Goal: Information Seeking & Learning: Find specific fact

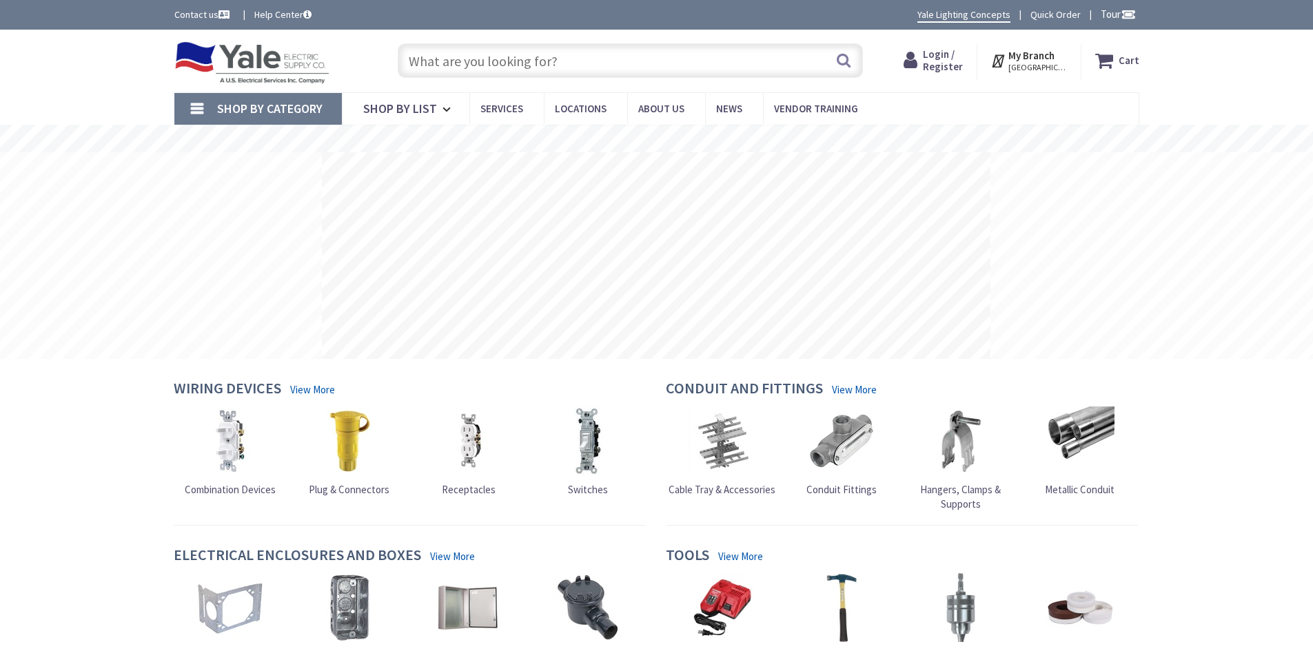
click at [555, 57] on input "text" at bounding box center [630, 60] width 465 height 34
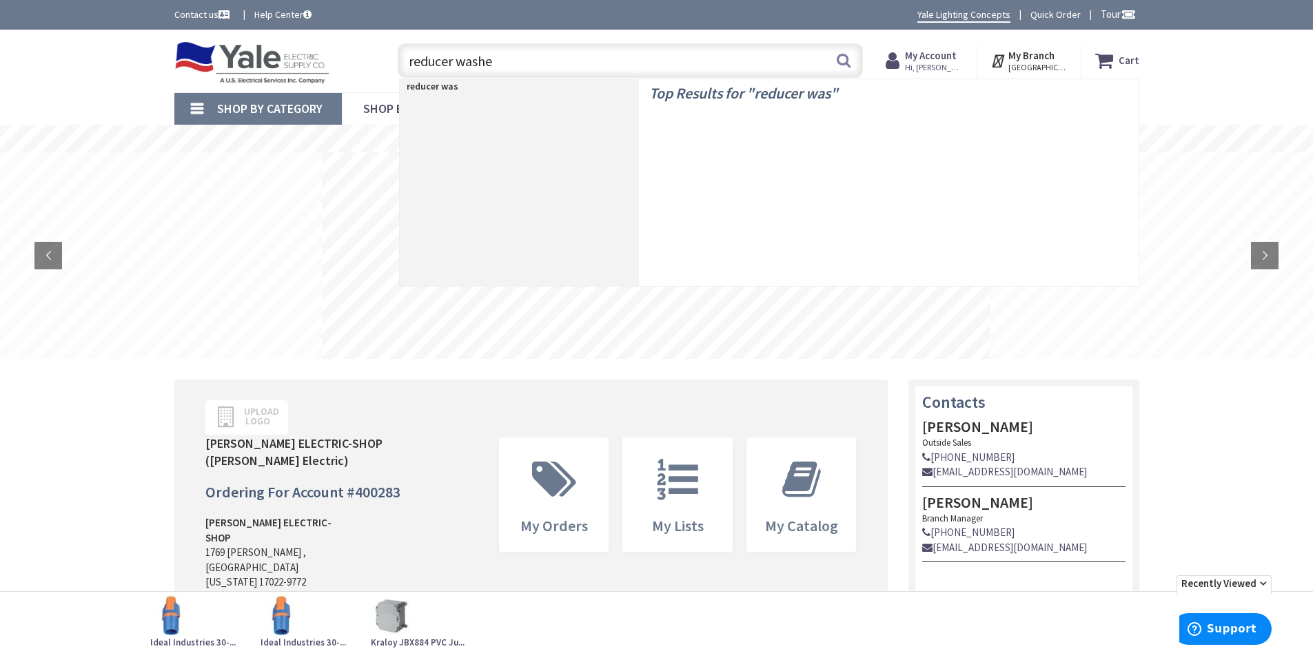
type input "reducer washer"
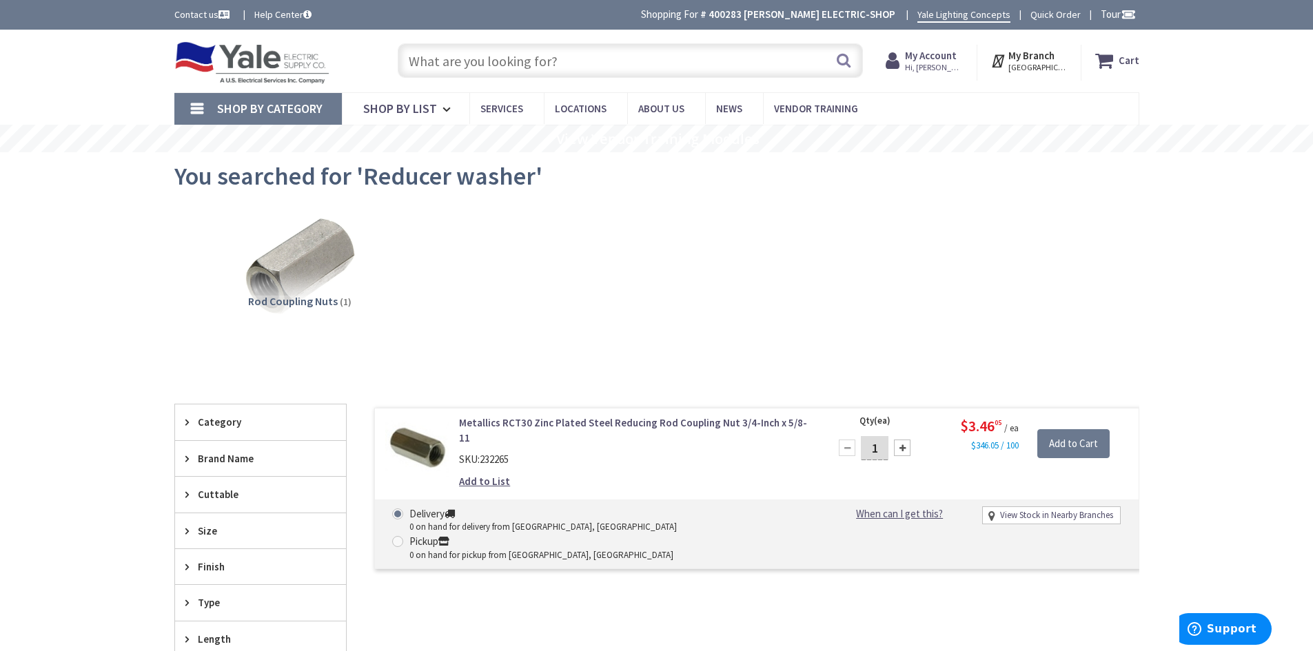
click at [479, 57] on input "text" at bounding box center [630, 60] width 465 height 34
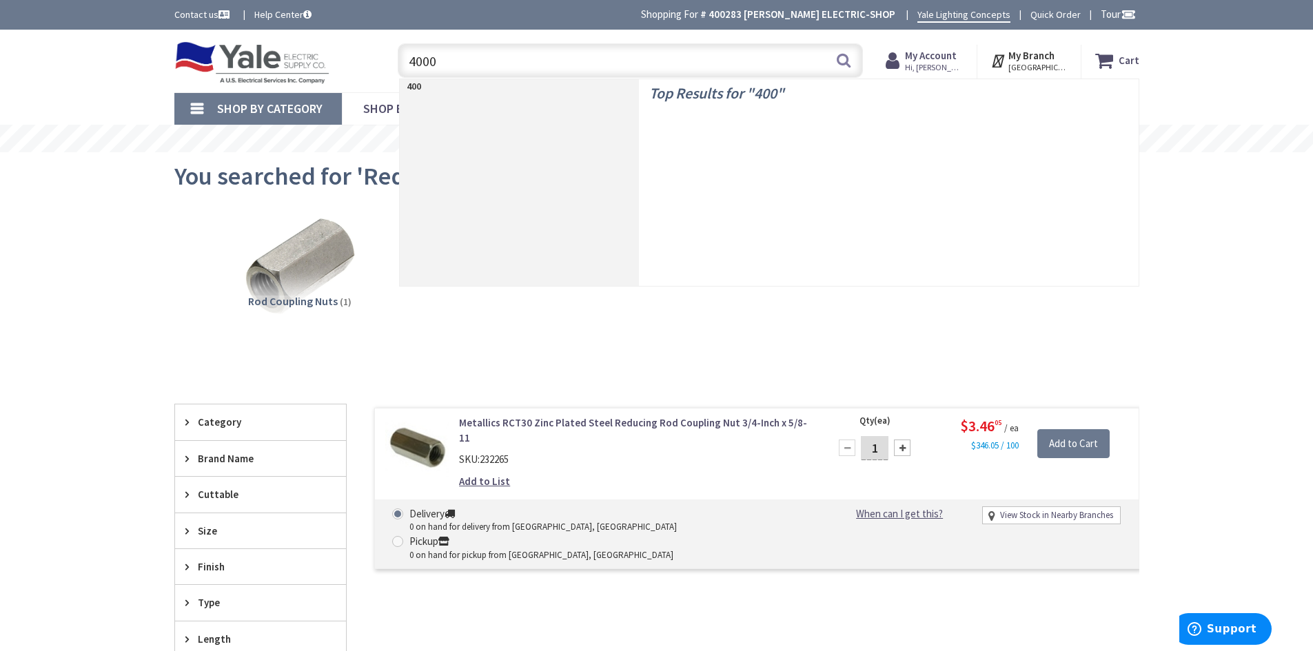
type input "40005"
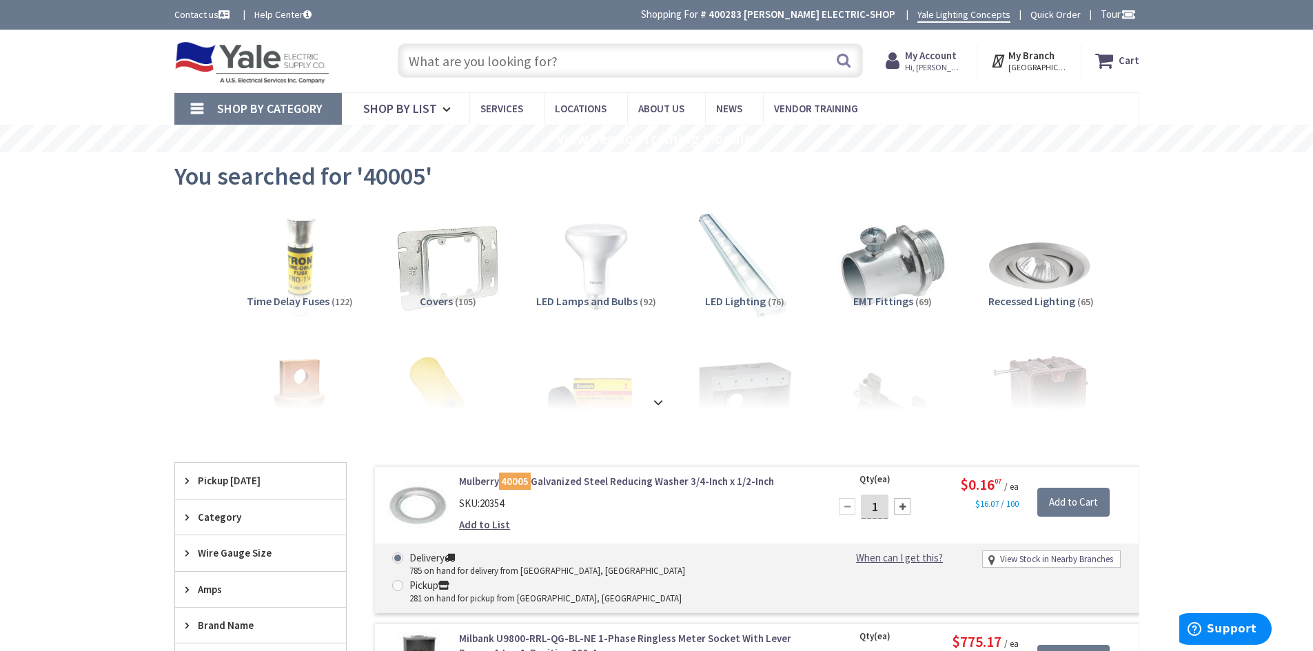
click at [553, 63] on input "text" at bounding box center [630, 60] width 465 height 34
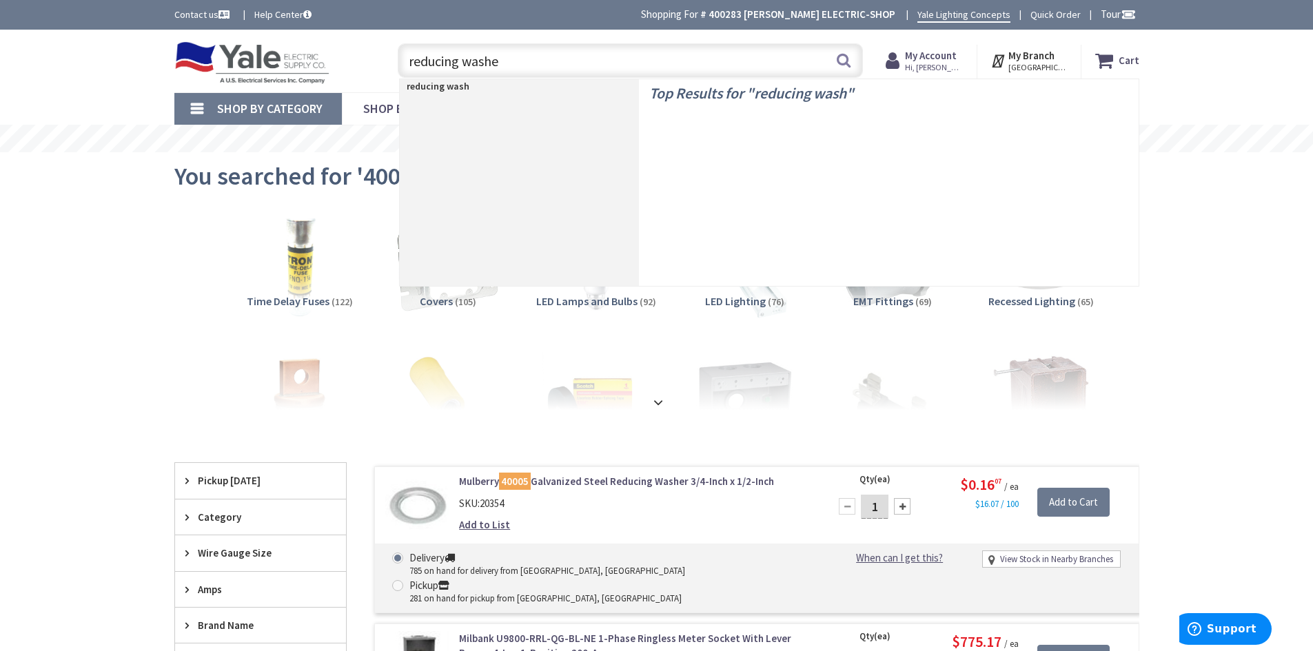
type input "reducing washer"
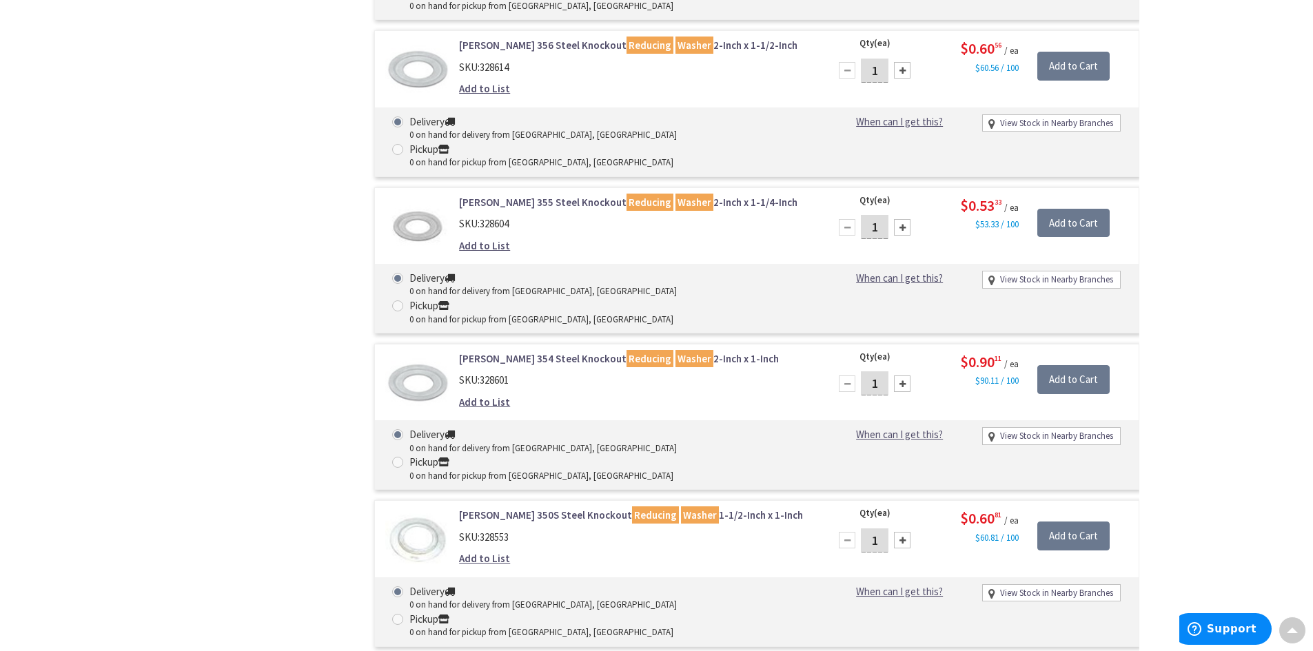
scroll to position [13781, 0]
